Goal: Task Accomplishment & Management: Complete application form

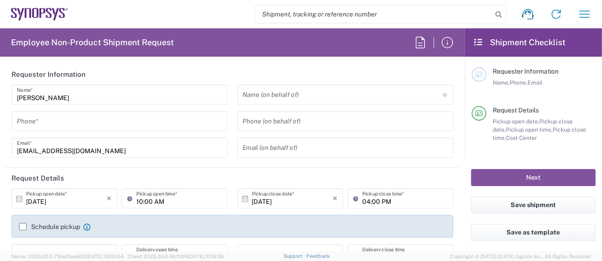
type input "Department"
type input "US01, SG, MSIP2, R&D 510464"
type input "[GEOGRAPHIC_DATA]"
type input "[US_STATE]"
type input "Delivered at Place"
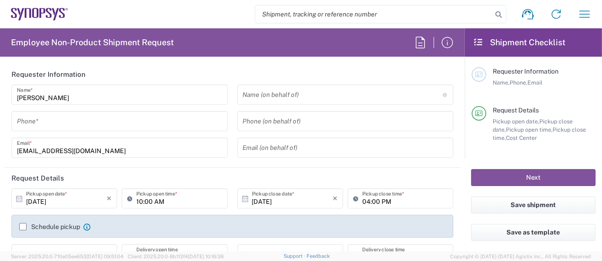
type input "[GEOGRAPHIC_DATA]"
type input "Hillsboro US03"
click at [56, 119] on input "tel" at bounding box center [119, 121] width 205 height 16
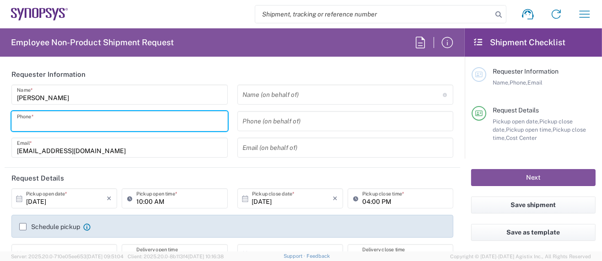
type input "5039399670"
type input "sarah.wing@synopsys.com"
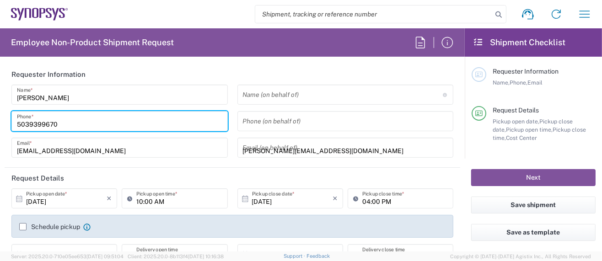
type input "5039399670"
type input "Synopsys Inc."
type input "2025 NE Cornelius Pass Rd."
type input "HILLSBORO"
type input "Oregon"
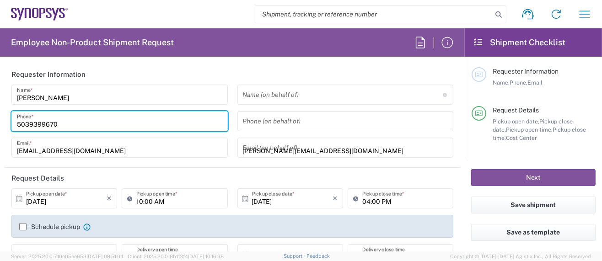
type input "97124"
type input "5039399670"
type input "sarah.wing@synopsys.com"
type input "Sarah K Wing"
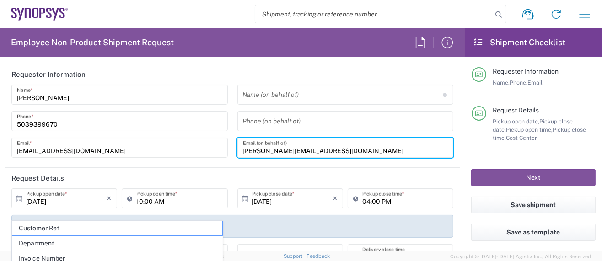
drag, startPoint x: 322, startPoint y: 151, endPoint x: 103, endPoint y: 147, distance: 219.1
click at [103, 147] on div "Sarah Wing Name * 5039399670 Phone * wing@synopsys.com Email * Name (on behalf …" at bounding box center [232, 125] width 451 height 80
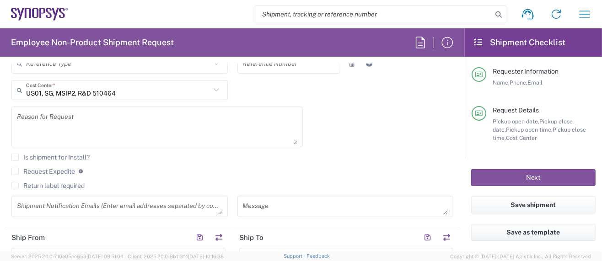
scroll to position [366, 0]
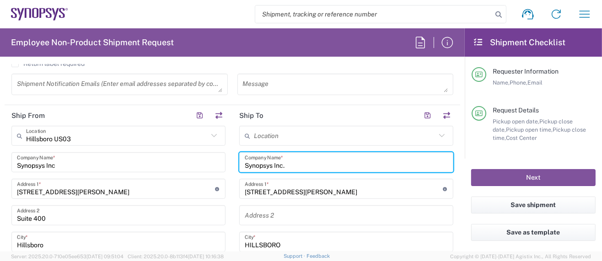
click at [286, 163] on input "Synopsys Inc." at bounding box center [346, 163] width 203 height 16
drag, startPoint x: 286, startPoint y: 163, endPoint x: 210, endPoint y: 163, distance: 75.9
paste input "HUBER+SUHNER Sp. z o.o"
type input "HUBER+SUHNER Sp. z o.o."
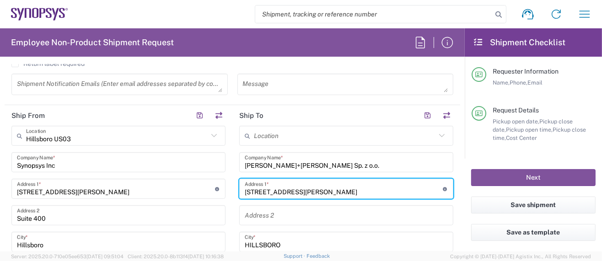
drag, startPoint x: 322, startPoint y: 188, endPoint x: 227, endPoint y: 188, distance: 95.1
paste input "ul. Bałdowska 26"
type input "ul. Bałdowska 26"
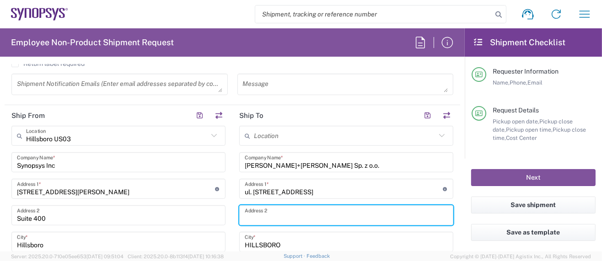
click at [275, 213] on input "text" at bounding box center [346, 216] width 203 height 16
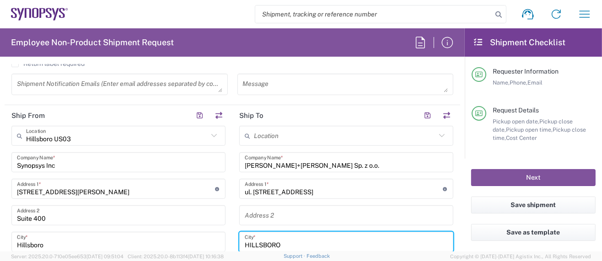
click at [290, 239] on input "HILLSBORO" at bounding box center [346, 242] width 203 height 16
drag, startPoint x: 284, startPoint y: 241, endPoint x: 210, endPoint y: 237, distance: 73.7
paste input "ul. Bałdowska 26"
drag, startPoint x: 299, startPoint y: 241, endPoint x: 211, endPoint y: 241, distance: 88.3
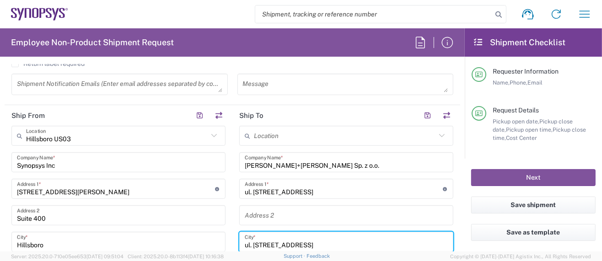
paste input "83-110 TCZEW"
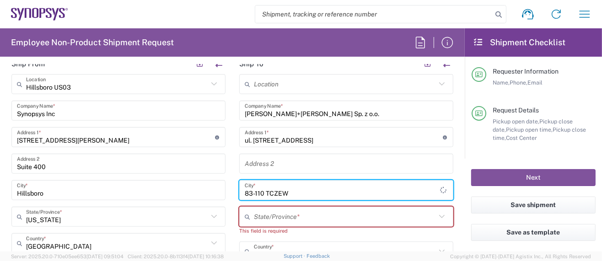
scroll to position [427, 0]
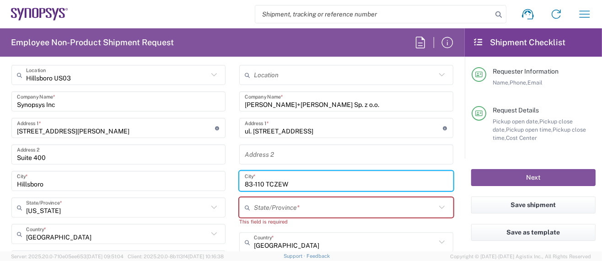
type input "83-110 TCZEW"
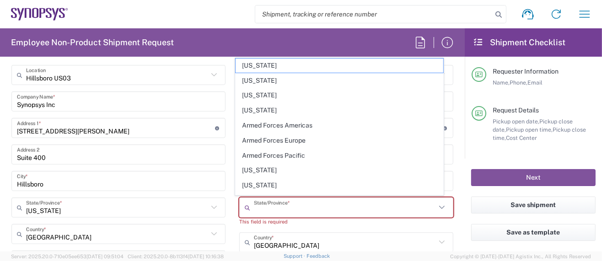
click at [279, 209] on input "text" at bounding box center [345, 208] width 182 height 16
paste input "POLAND"
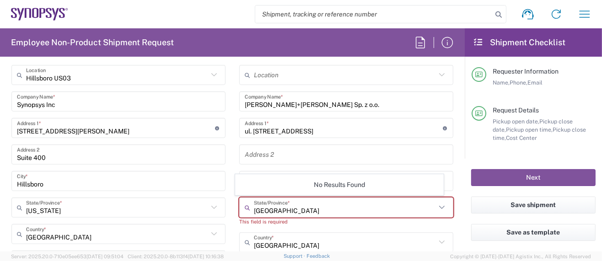
type input "POLAND"
click at [223, 222] on main "Hillsboro US03 Location Hillsboro US03 Aachen DE04 Agrate Brianza IT01 Aschheim…" at bounding box center [119, 231] width 228 height 333
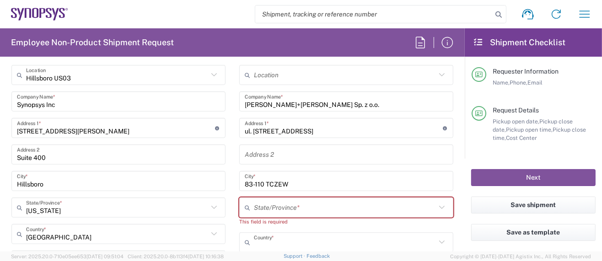
click at [300, 242] on input "text" at bounding box center [345, 243] width 182 height 16
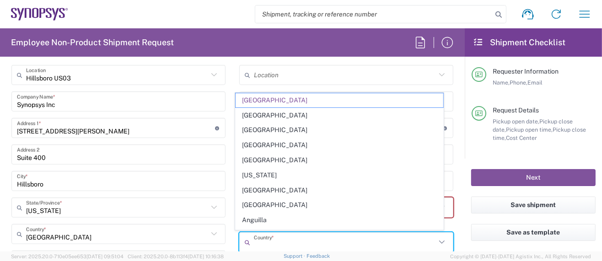
type input "d"
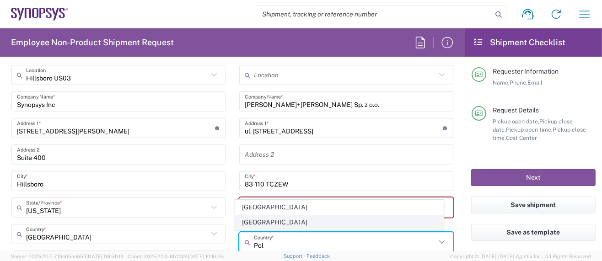
click at [250, 221] on span "Poland" at bounding box center [340, 222] width 208 height 14
type input "Poland"
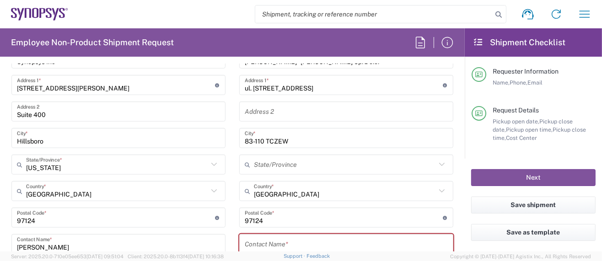
scroll to position [488, 0]
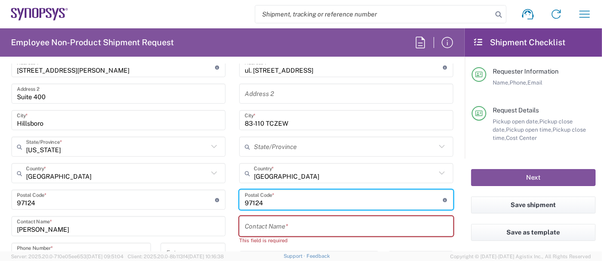
drag, startPoint x: 274, startPoint y: 203, endPoint x: 204, endPoint y: 193, distance: 70.6
click at [204, 193] on div "Ship From Hillsboro US03 Location Hillsboro US03 Aachen DE04 Agrate Brianza IT0…" at bounding box center [233, 196] width 456 height 425
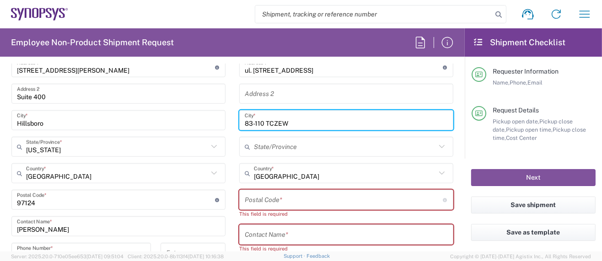
drag, startPoint x: 262, startPoint y: 120, endPoint x: 206, endPoint y: 118, distance: 56.3
click at [206, 118] on div "Ship From Hillsboro US03 Location Hillsboro US03 Aachen DE04 Agrate Brianza IT0…" at bounding box center [233, 200] width 456 height 433
type input "TCZEW"
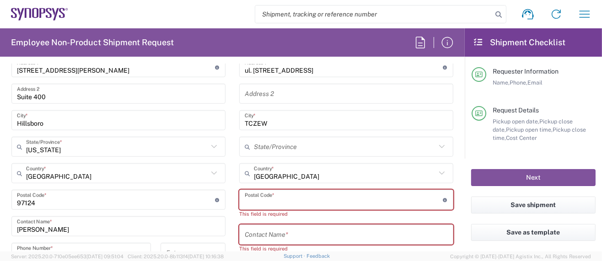
click at [269, 200] on input "undefined" at bounding box center [344, 200] width 198 height 16
paste input "83-110"
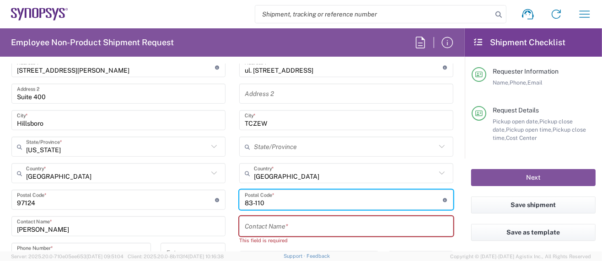
type input "83-110"
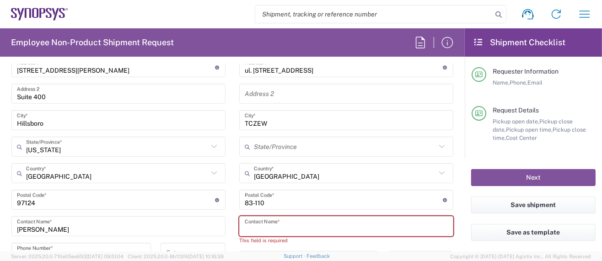
click at [245, 229] on input "text" at bounding box center [346, 227] width 203 height 16
paste input "SHANNON CHILDS"
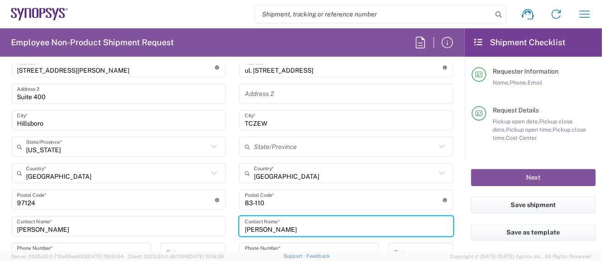
type input "SHANNON CHILDS"
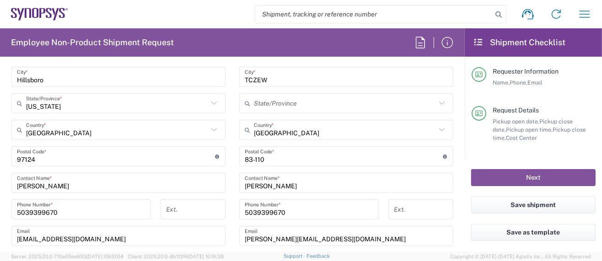
scroll to position [548, 0]
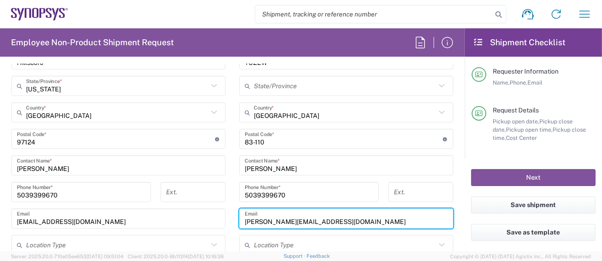
drag, startPoint x: 329, startPoint y: 217, endPoint x: 196, endPoint y: 206, distance: 133.6
click at [196, 206] on div "Ship From Hillsboro US03 Location Hillsboro US03 Aachen DE04 Agrate Brianza IT0…" at bounding box center [233, 131] width 456 height 417
paste input "hannon.childs@hubersuhner"
type input "shannon.childs@hubersuhner.com"
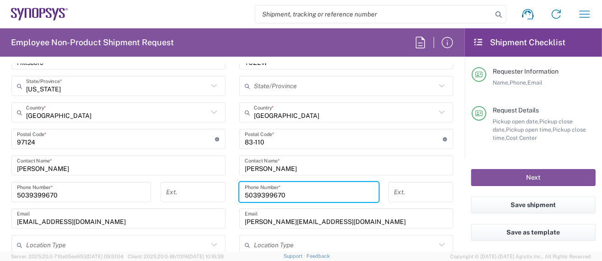
drag, startPoint x: 283, startPoint y: 191, endPoint x: 172, endPoint y: 181, distance: 111.1
click at [172, 181] on div "Ship From Hillsboro US03 Location Hillsboro US03 Aachen DE04 Agrate Brianza IT0…" at bounding box center [233, 131] width 456 height 417
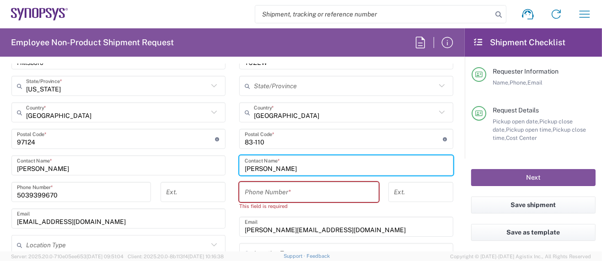
drag, startPoint x: 307, startPoint y: 164, endPoint x: 118, endPoint y: 166, distance: 188.9
click at [118, 166] on div "Ship From Hillsboro US03 Location Hillsboro US03 Aachen DE04 Agrate Brianza IT0…" at bounding box center [233, 135] width 456 height 425
paste input "Jerzy Karbowski"
type input "Jerzy Karbowski"
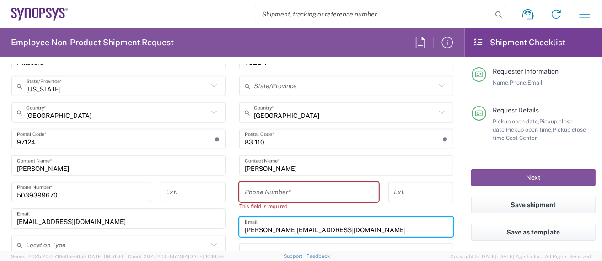
drag, startPoint x: 354, startPoint y: 230, endPoint x: 177, endPoint y: 223, distance: 176.7
click at [177, 223] on div "Ship From Hillsboro US03 Location Hillsboro US03 Aachen DE04 Agrate Brianza IT0…" at bounding box center [233, 135] width 456 height 425
paste input "jerzy.karbowski"
type input "jerzy.karbowski@hubersuhner.com"
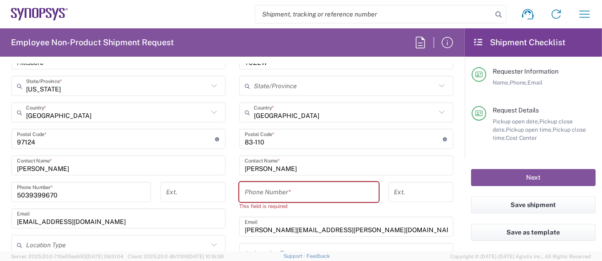
click at [276, 198] on div "Phone Number *" at bounding box center [308, 192] width 139 height 20
paste input "+48 609 344 321"
click at [85, 195] on input "5039399670" at bounding box center [81, 192] width 129 height 16
click at [321, 125] on div "Location Aachen DE04 Agrate Brianza IT01 Aschheim DE02 Atlanta US60 Austin US26…" at bounding box center [346, 143] width 214 height 401
click at [283, 192] on input "+48 609 344 321" at bounding box center [309, 192] width 129 height 16
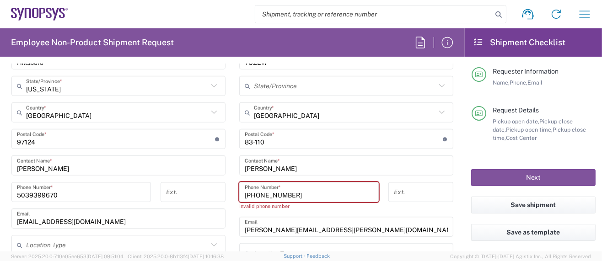
click at [268, 193] on input "+48 609 344321" at bounding box center [309, 192] width 129 height 16
click at [254, 194] on input "+48 609344321" at bounding box center [309, 192] width 129 height 16
click at [328, 214] on div "+48609344321 Phone Number * Invalid phone number" at bounding box center [309, 199] width 149 height 35
drag, startPoint x: 245, startPoint y: 193, endPoint x: 228, endPoint y: 193, distance: 16.5
click at [232, 193] on main "Location Aachen DE04 Agrate Brianza IT01 Aschheim DE02 Atlanta US60 Austin US26…" at bounding box center [346, 143] width 228 height 401
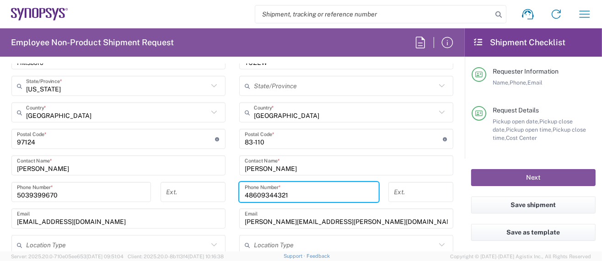
type input "48609344321"
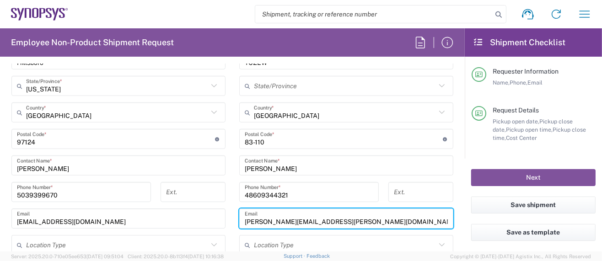
click at [310, 211] on input "jerzy.karbowski@hubersuhner.com" at bounding box center [346, 219] width 203 height 16
click at [337, 184] on input "48609344321" at bounding box center [309, 192] width 129 height 16
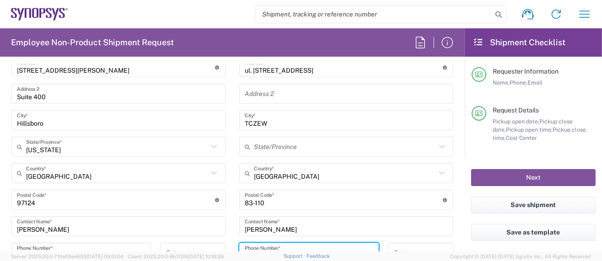
scroll to position [427, 0]
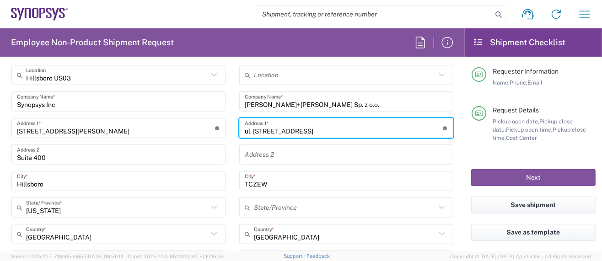
drag, startPoint x: 246, startPoint y: 129, endPoint x: 237, endPoint y: 129, distance: 9.2
click at [239, 129] on div "ul. Bałdowska 26 Address 1 * For cross streets use street names with '&' or 'an…" at bounding box center [346, 128] width 214 height 20
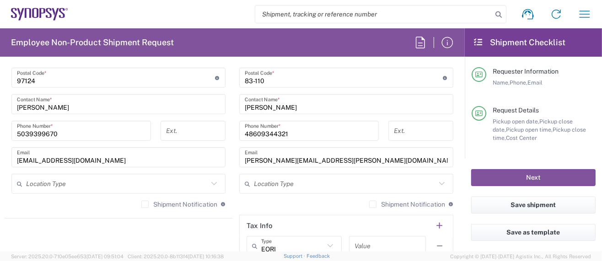
scroll to position [670, 0]
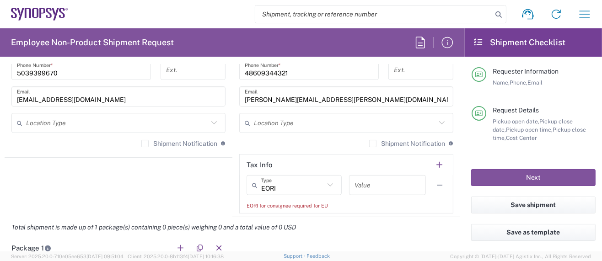
type input "UL Bałdowska 26"
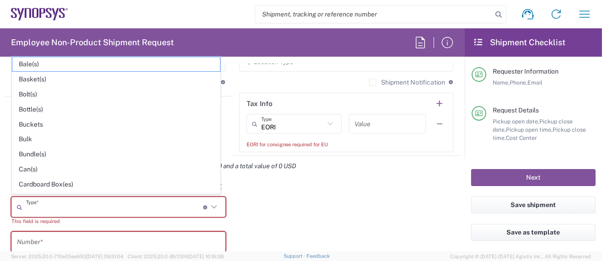
click at [81, 201] on input "text" at bounding box center [114, 207] width 177 height 16
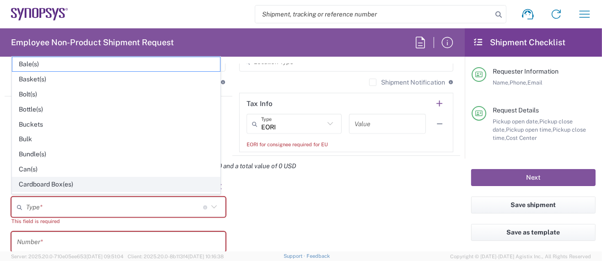
click at [63, 181] on span "Cardboard Box(es)" at bounding box center [116, 184] width 208 height 14
type input "Cardboard Box(es)"
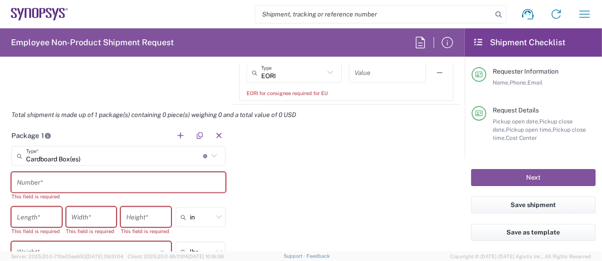
scroll to position [793, 0]
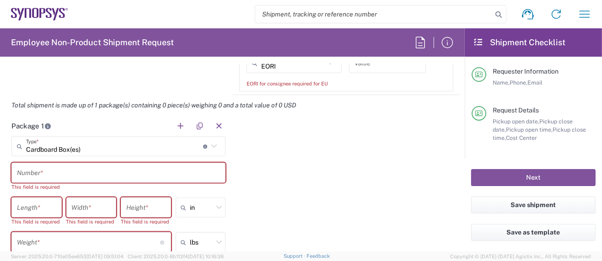
click at [58, 173] on input "text" at bounding box center [118, 173] width 203 height 16
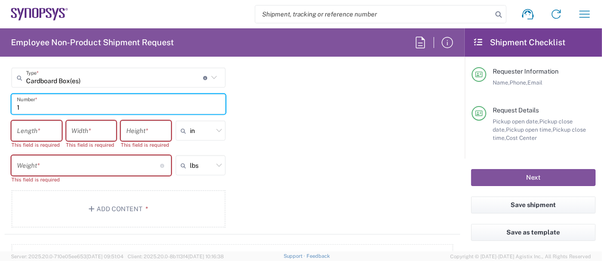
scroll to position [853, 0]
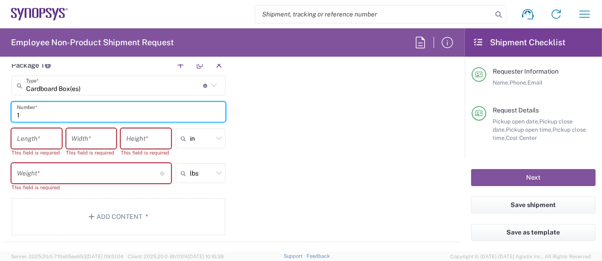
type input "1"
click at [42, 139] on input "number" at bounding box center [36, 139] width 39 height 16
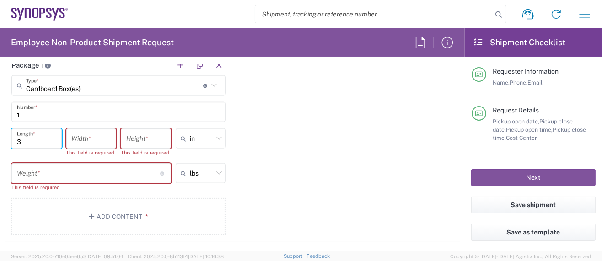
type input "30"
drag, startPoint x: 42, startPoint y: 139, endPoint x: 10, endPoint y: 142, distance: 32.6
click at [10, 142] on div "30 Length *" at bounding box center [36, 146] width 55 height 35
click at [218, 137] on icon at bounding box center [219, 139] width 12 height 12
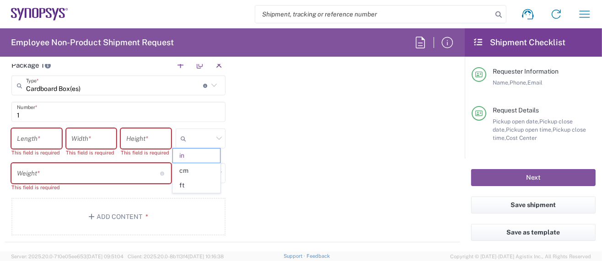
drag, startPoint x: 190, startPoint y: 172, endPoint x: 174, endPoint y: 168, distance: 16.6
click at [189, 172] on span "cm" at bounding box center [196, 171] width 47 height 14
type input "cm"
click at [214, 171] on icon at bounding box center [219, 173] width 12 height 12
click at [190, 200] on span "kgs" at bounding box center [196, 205] width 47 height 14
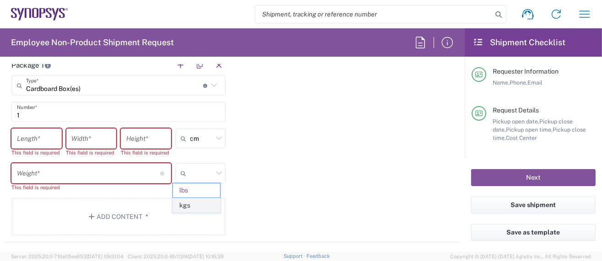
type input "kgs"
click at [44, 136] on input "number" at bounding box center [36, 139] width 39 height 16
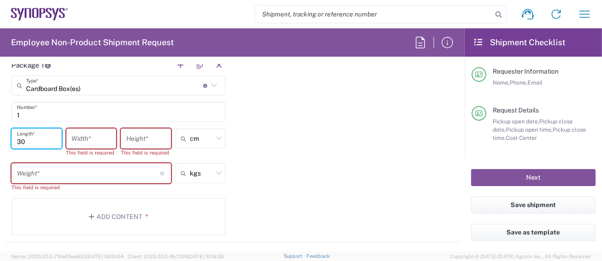
type input "30"
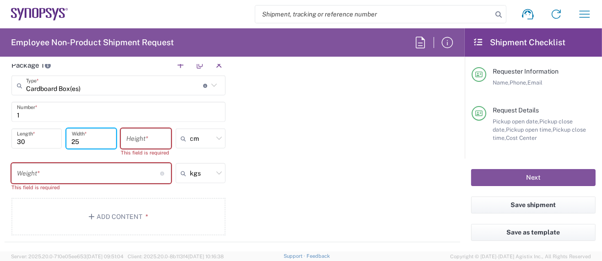
type input "25"
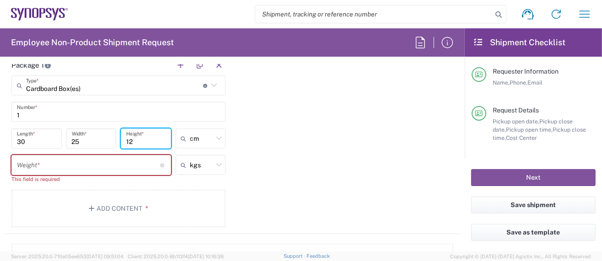
type input "12"
click at [97, 164] on input "number" at bounding box center [88, 165] width 143 height 16
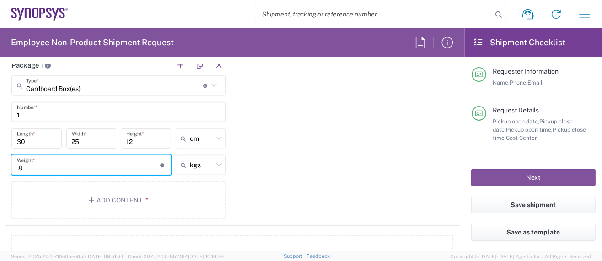
type input ".8"
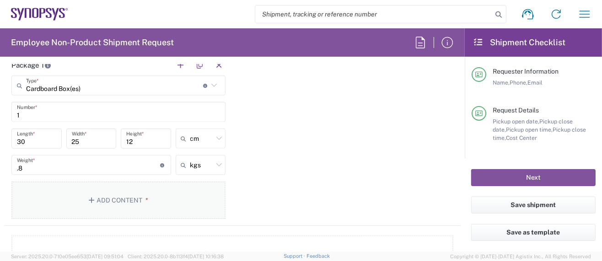
click at [102, 198] on button "Add Content *" at bounding box center [118, 201] width 214 height 38
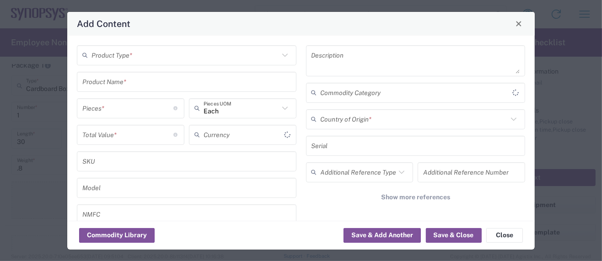
type input "US Dollar"
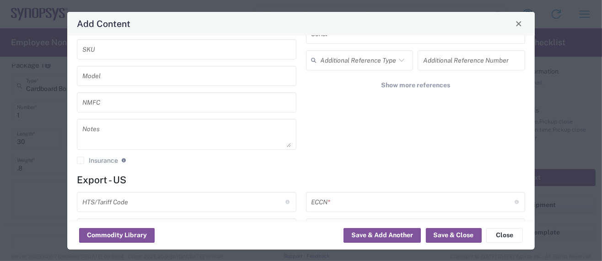
scroll to position [122, 0]
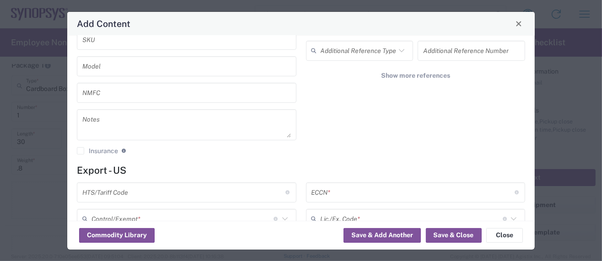
click at [111, 191] on input "text" at bounding box center [183, 192] width 203 height 16
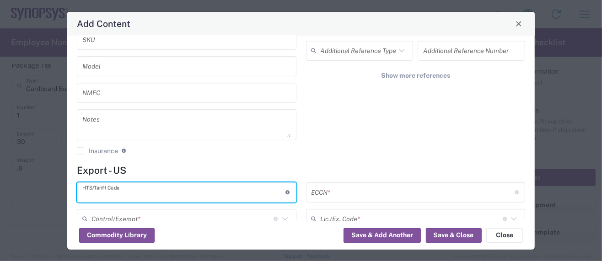
paste input "8544200090"
type input "8544200090"
click at [313, 187] on input "text" at bounding box center [412, 192] width 203 height 16
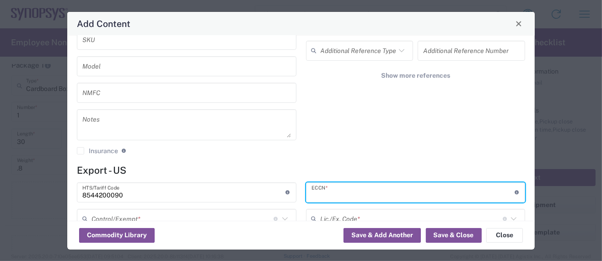
paste input "EAR99/NLR"
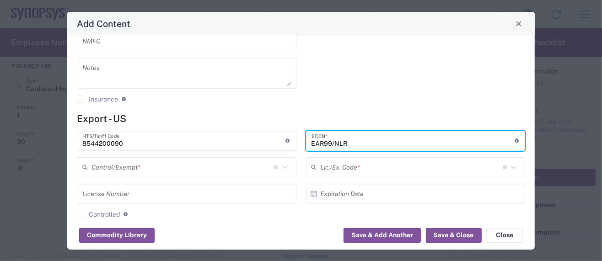
scroll to position [182, 0]
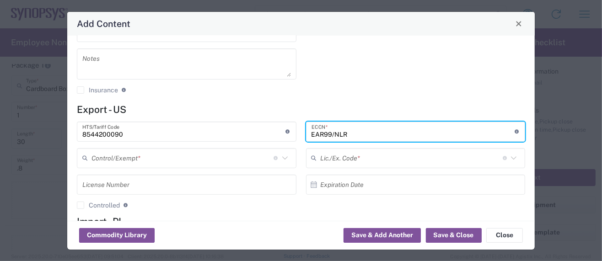
type input "EAR99/NLR"
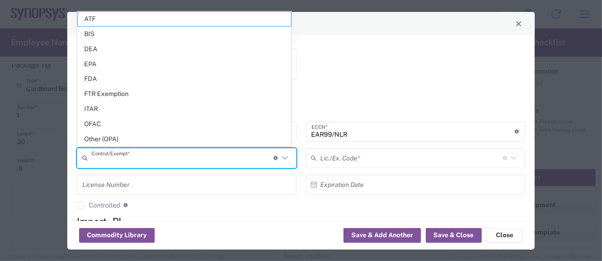
click at [141, 159] on input "text" at bounding box center [182, 158] width 182 height 16
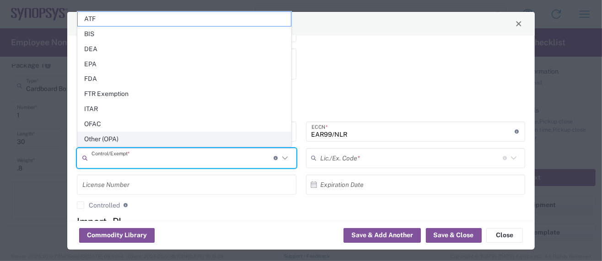
click at [109, 139] on span "Other (OPA)" at bounding box center [184, 139] width 213 height 14
type input "Other (OPA)"
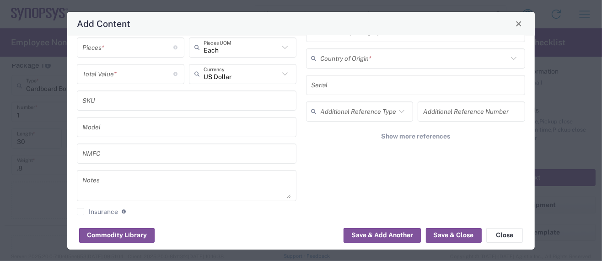
scroll to position [0, 0]
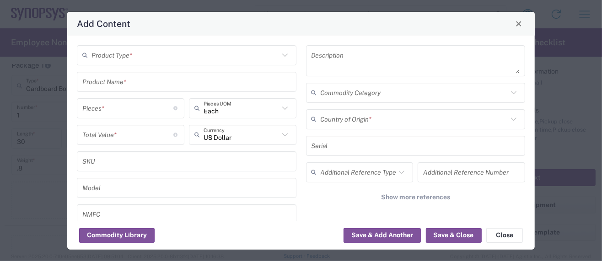
click at [135, 58] on input "text" at bounding box center [185, 55] width 188 height 16
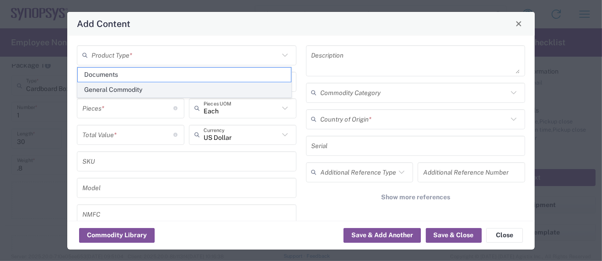
click at [107, 88] on span "General Commodity" at bounding box center [184, 90] width 213 height 14
type input "General Commodity"
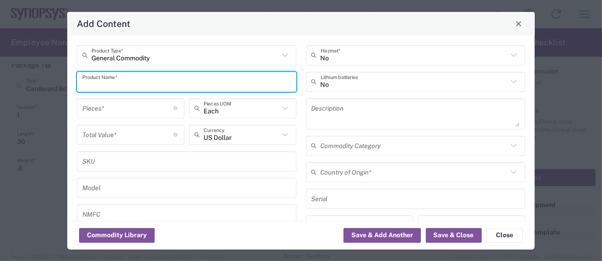
click at [146, 81] on input "text" at bounding box center [186, 82] width 209 height 16
paste input "84040208 MF86/11MMPX/11MMPX/305mm"
click at [82, 82] on input "84040208 MF86/11MMPX/11MMPX/305mm" at bounding box center [186, 82] width 209 height 16
drag, startPoint x: 220, startPoint y: 87, endPoint x: 31, endPoint y: 87, distance: 189.8
click at [31, 87] on div "Add Content General Commodity Product Type * 84040208 MF86/11MMPX/11MMPX/305mm …" at bounding box center [301, 130] width 602 height 261
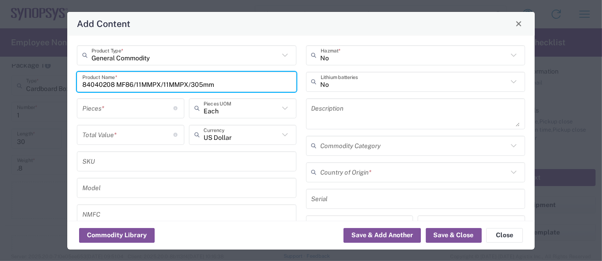
type input "84040208 MF86/11MMPX/11MMPX/305mm"
click at [334, 110] on textarea at bounding box center [415, 114] width 209 height 26
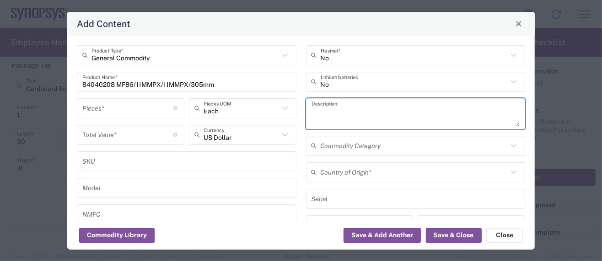
paste textarea "84040208 MF86/11MMPX/11MMPX/305mm"
type textarea "84040208 MF86/11MMPX/11MMPX/305mm - RF Cables"
click at [333, 171] on input "text" at bounding box center [415, 172] width 188 height 16
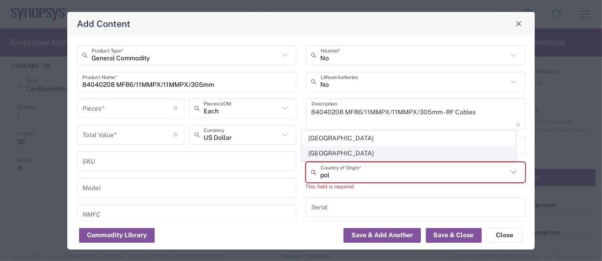
click at [316, 154] on span "Poland" at bounding box center [408, 153] width 213 height 14
type input "Poland"
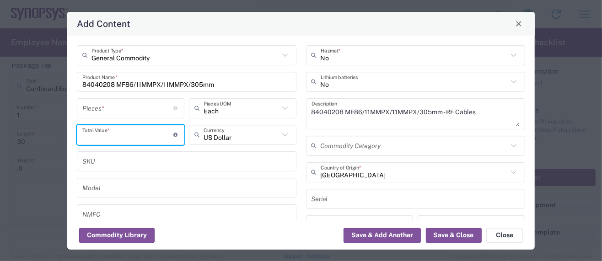
click at [110, 133] on input "number" at bounding box center [127, 135] width 91 height 16
paste input "104.70"
type input "104.70"
click at [96, 111] on input "number" at bounding box center [127, 108] width 91 height 16
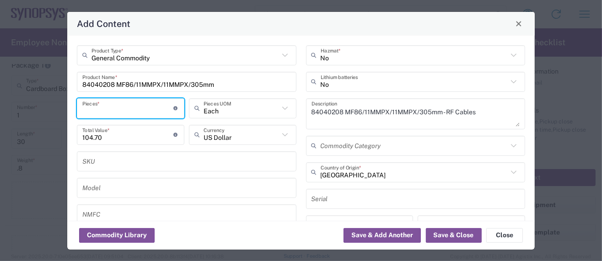
type input "1"
type input "104.7"
type input "14"
type input "1465.8"
type input "14"
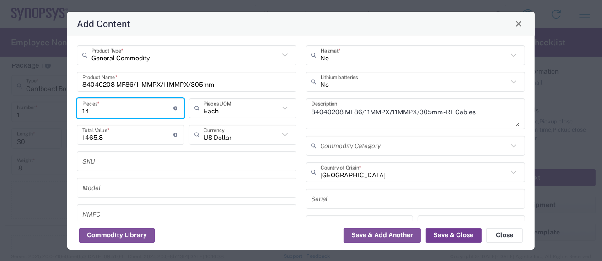
click at [444, 233] on button "Save & Close" at bounding box center [454, 235] width 56 height 15
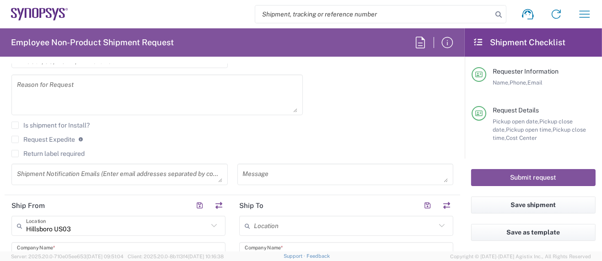
scroll to position [305, 0]
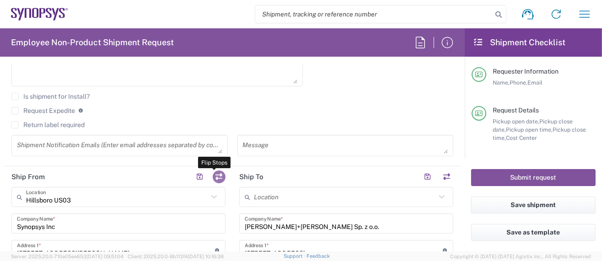
click at [213, 176] on button "button" at bounding box center [219, 177] width 13 height 13
type input "HUBER+SUHNER Sp. z o.o."
type input "UL Bałdowska 26"
type input "TCZEW"
type input "Poland"
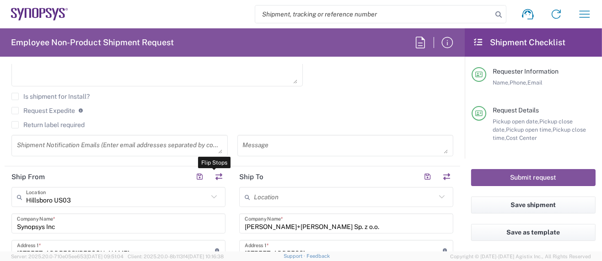
type input "83-110"
type input "Jerzy Karbowski"
type input "48609344321"
type input "jerzy.karbowski@hubersuhner.com"
type input "Hillsboro US03"
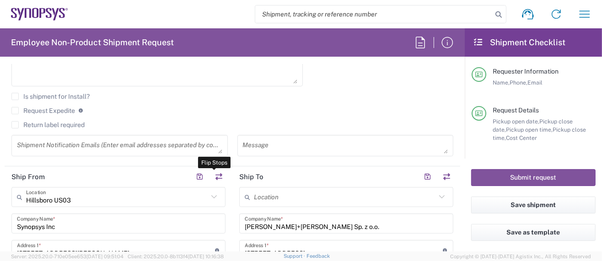
type input "Synopsys Inc"
type input "2025 NE Cornelius Pass Rd"
type input "Suite 400"
type input "Hillsboro"
type input "United States"
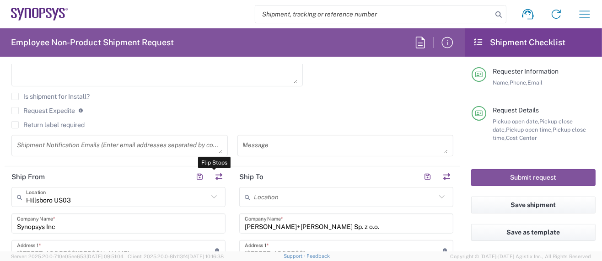
type input "97124"
type input "Sarah Wing"
type input "5039399670"
type input "wing@synopsys.com"
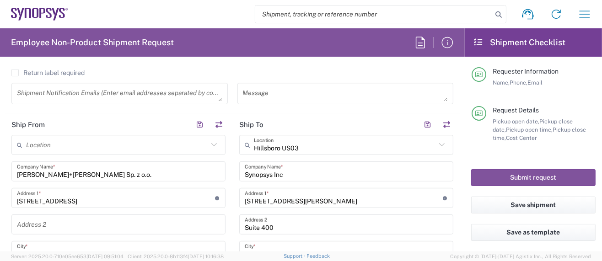
scroll to position [366, 0]
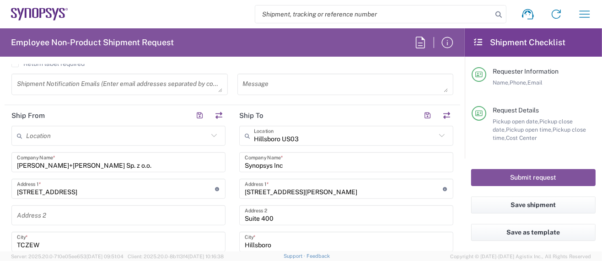
type input "Oregon"
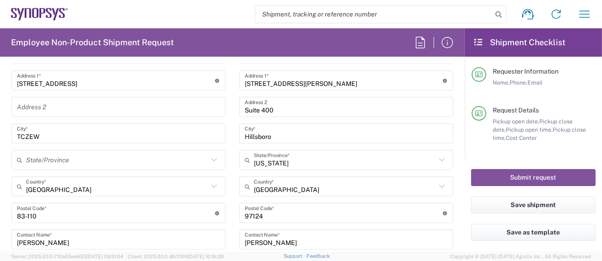
scroll to position [488, 0]
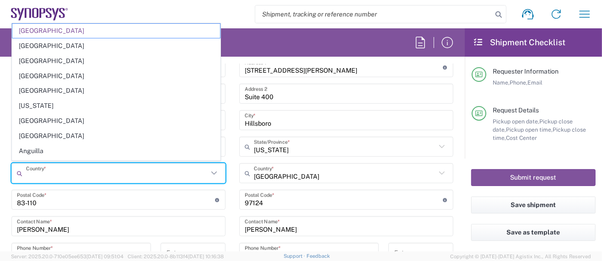
click at [27, 173] on input "text" at bounding box center [117, 174] width 182 height 16
click at [225, 16] on div "Shipment request Shipment tracking Employee non-product shipment request My shi…" at bounding box center [333, 14] width 531 height 22
type input "Poland"
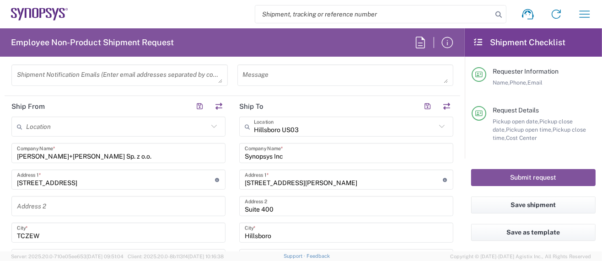
scroll to position [366, 0]
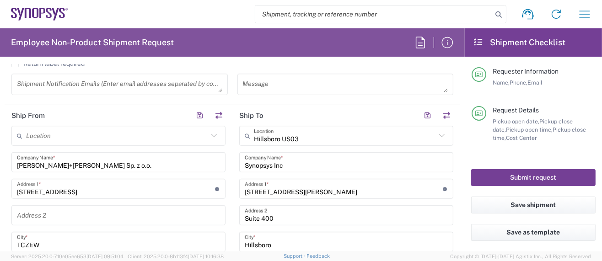
click at [494, 177] on button "Submit request" at bounding box center [533, 177] width 124 height 17
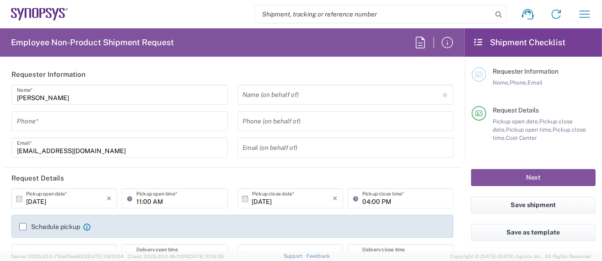
type input "Department"
type input "[US_STATE]"
type input "Delivered at Place"
type input "US01, SG, MSIP2, R&D 510464"
type input "[GEOGRAPHIC_DATA]"
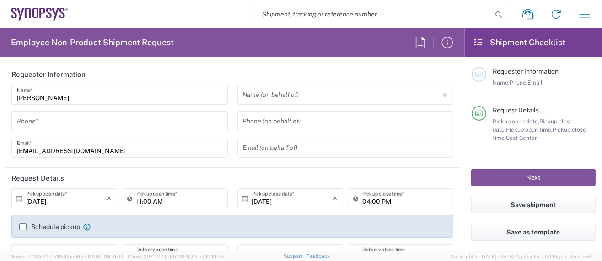
type input "[GEOGRAPHIC_DATA]"
type input "Hillsboro US03"
click at [58, 124] on input "tel" at bounding box center [119, 121] width 205 height 16
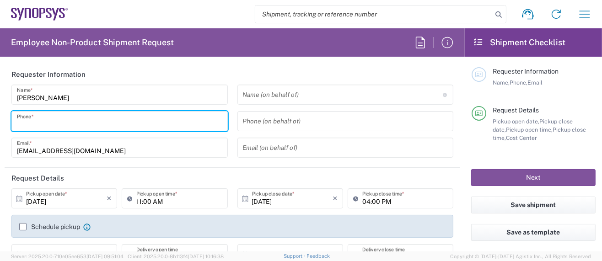
type input "5039399670"
type input "sarah.wing@synopsys.com"
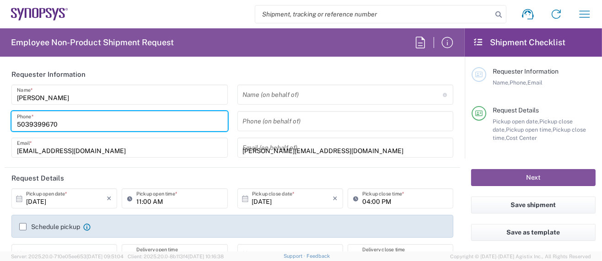
type input "5039399670"
type input "Synopsys Inc."
type input "2025 NE Cornelius Pass Rd."
type input "HILLSBORO"
type input "Oregon"
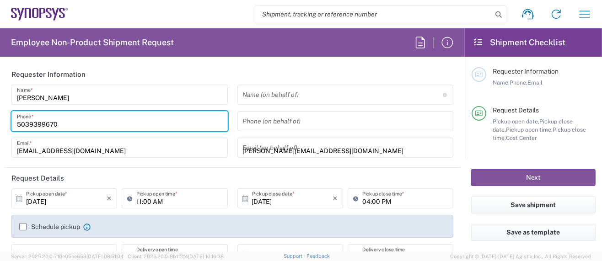
type input "97124"
type input "5039399670"
type input "sarah.wing@synopsys.com"
type input "Sarah K Wing"
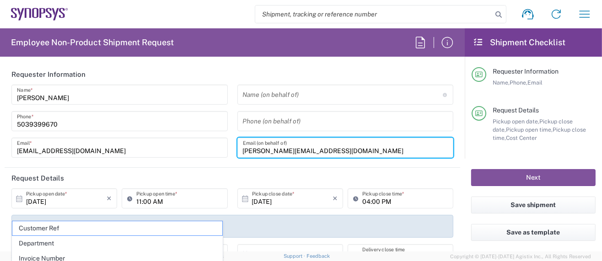
drag, startPoint x: 324, startPoint y: 149, endPoint x: 125, endPoint y: 128, distance: 199.6
click at [106, 123] on div "Sarah Wing Name * 5039399670 Phone * wing@synopsys.com Email * Name (on behalf …" at bounding box center [232, 125] width 451 height 80
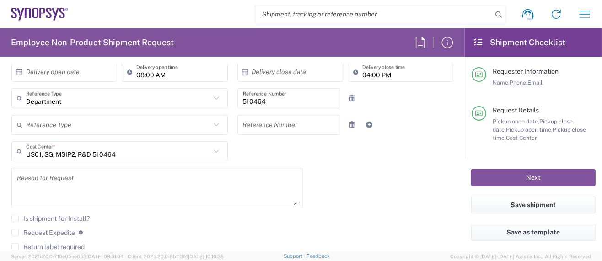
scroll to position [244, 0]
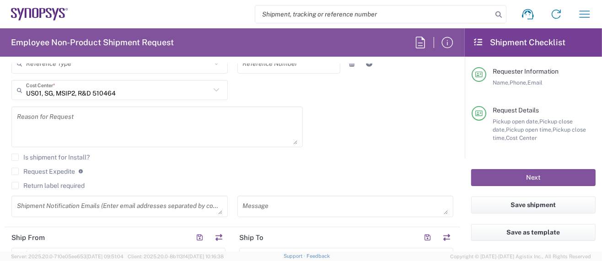
click at [182, 157] on div "Is shipment for Install? Request Expedite If expedite is checked you will be un…" at bounding box center [232, 175] width 451 height 42
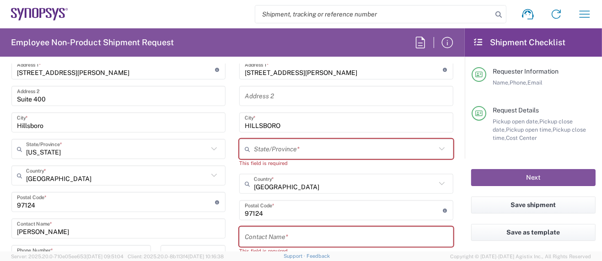
scroll to position [488, 0]
